Goal: Navigation & Orientation: Find specific page/section

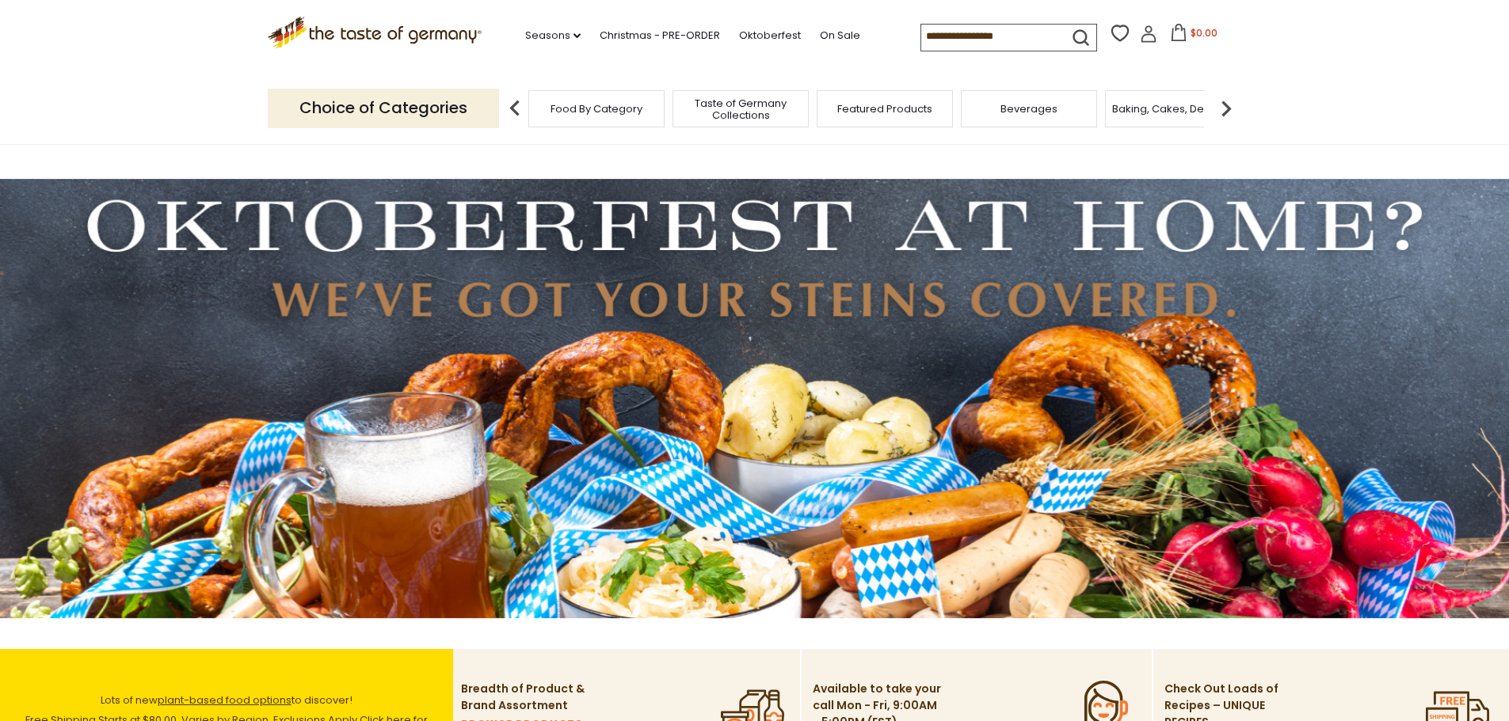
click at [1014, 119] on div "Beverages" at bounding box center [1029, 108] width 136 height 37
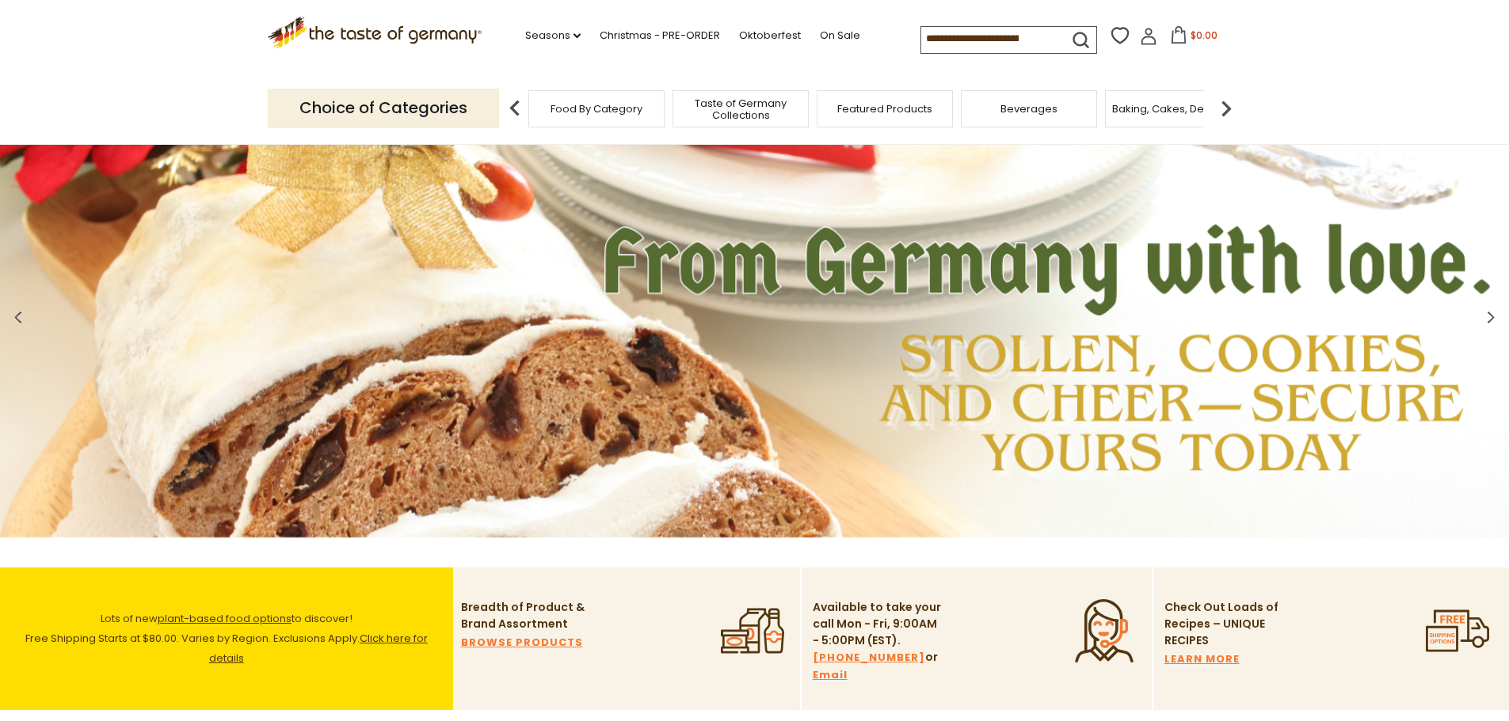
scroll to position [61, 0]
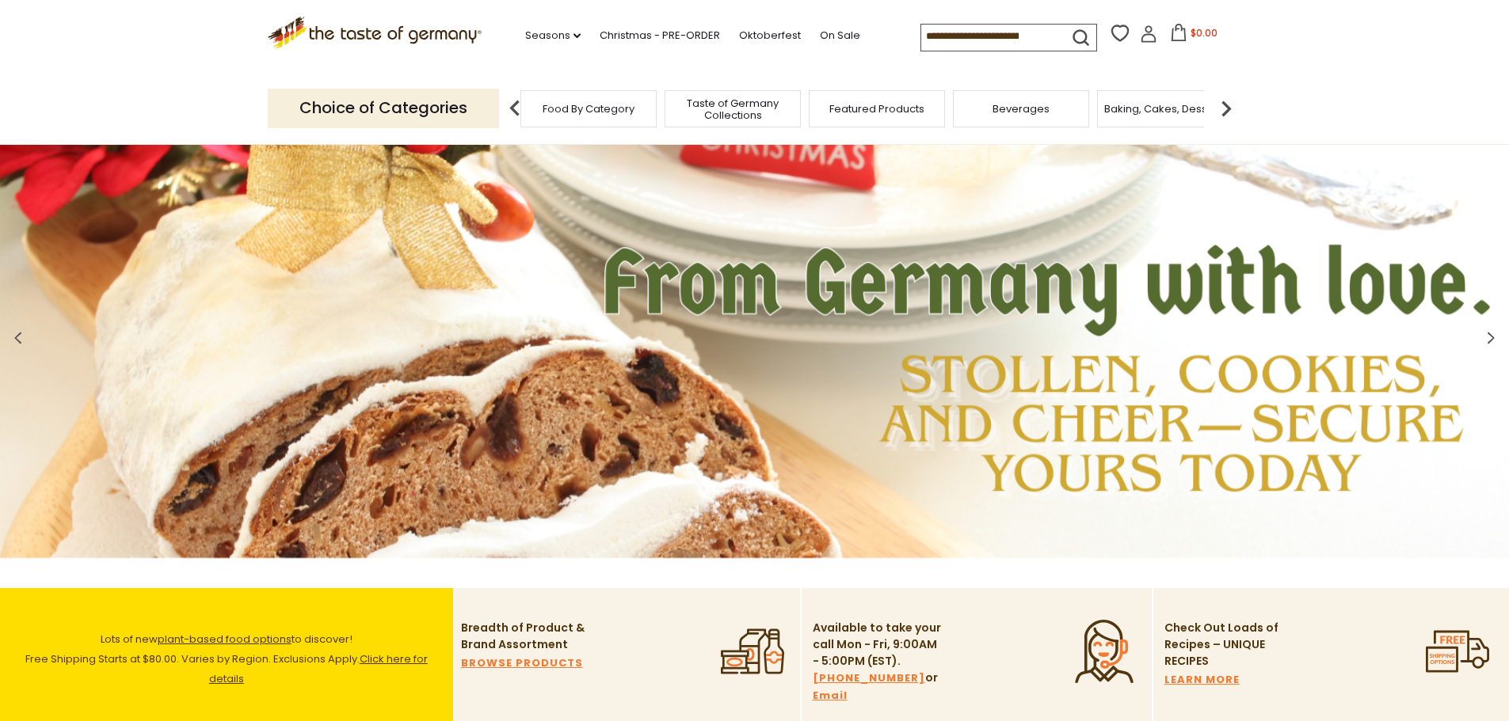
click at [600, 115] on span "Food By Category" at bounding box center [588, 109] width 92 height 12
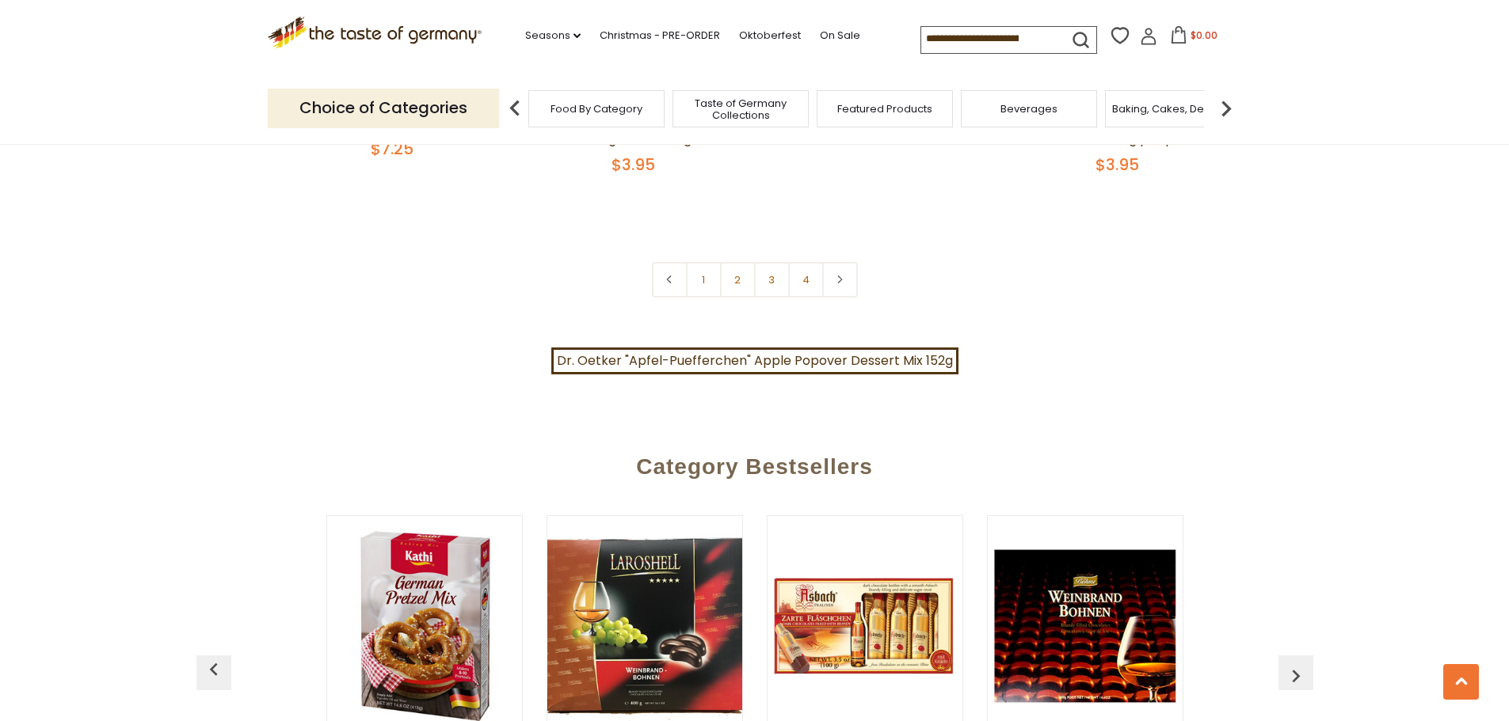
scroll to position [3722, 0]
